Goal: Find specific page/section: Find specific page/section

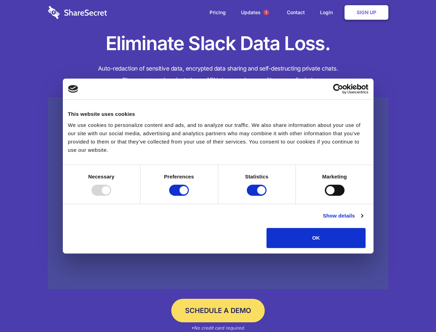
click at [111, 196] on div at bounding box center [102, 189] width 20 height 11
click at [189, 196] on input "Preferences" at bounding box center [179, 189] width 20 height 11
checkbox input "false"
click at [258, 196] on input "Statistics" at bounding box center [257, 189] width 20 height 11
checkbox input "false"
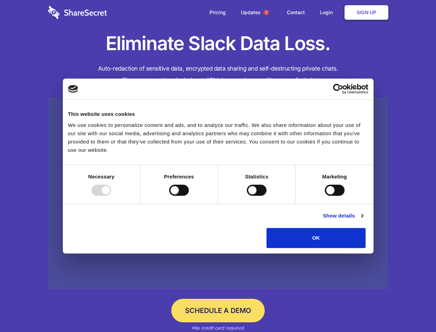
click at [325, 196] on input "Marketing" at bounding box center [335, 189] width 20 height 11
checkbox input "true"
click at [363, 220] on link "Show details" at bounding box center [343, 215] width 40 height 8
click at [0, 0] on li "Necessary 7 Necessary cookies help make a website usable by enabling basic func…" at bounding box center [0, 0] width 0 height 0
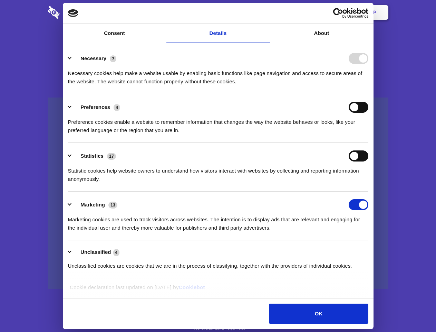
click at [266, 12] on span "1" at bounding box center [267, 13] width 6 height 6
